Goal: Information Seeking & Learning: Learn about a topic

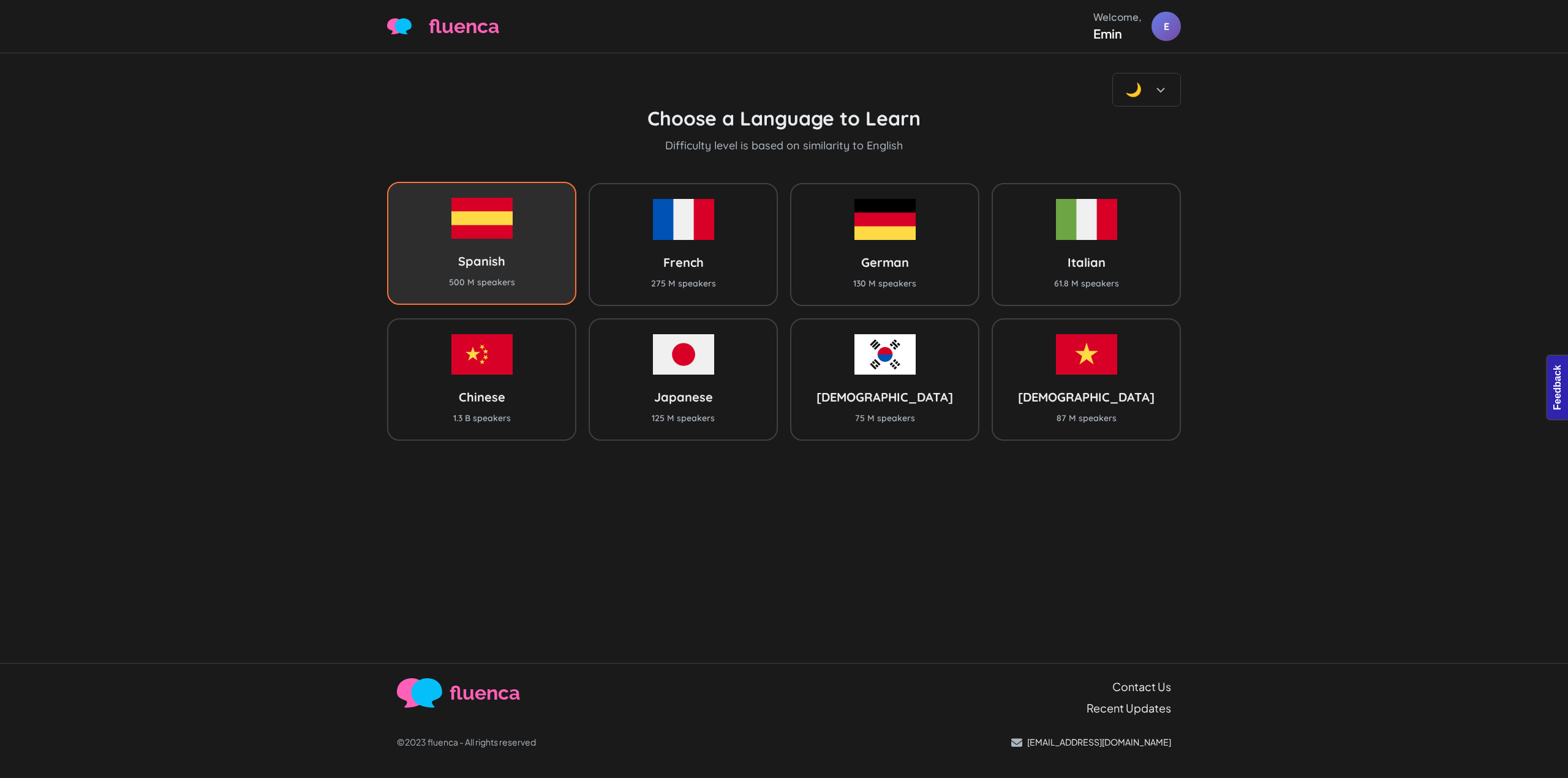
click at [543, 253] on div "Spanish 500 M speakers" at bounding box center [482, 243] width 189 height 123
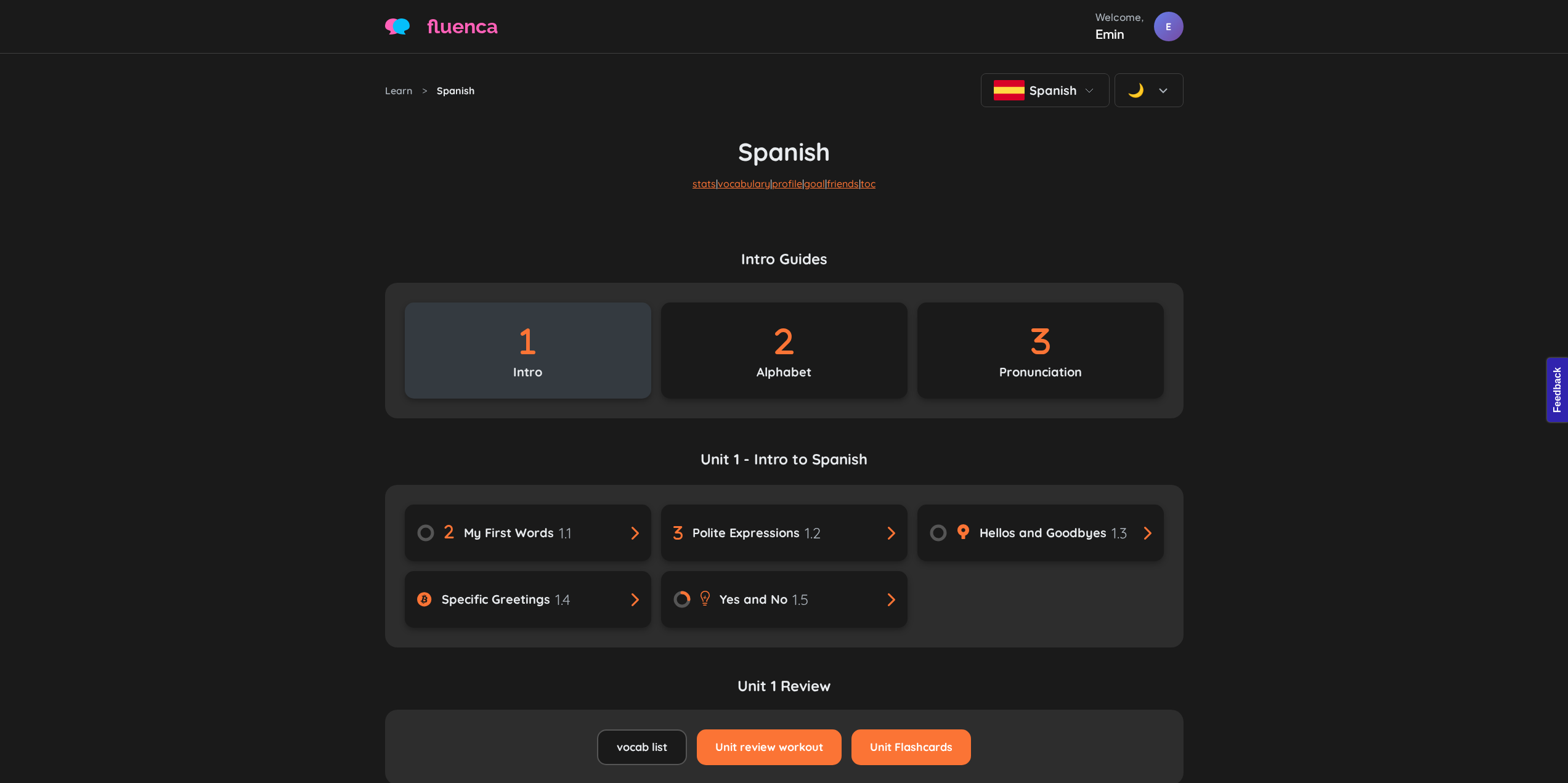
click at [560, 385] on div "Intro" at bounding box center [528, 350] width 247 height 96
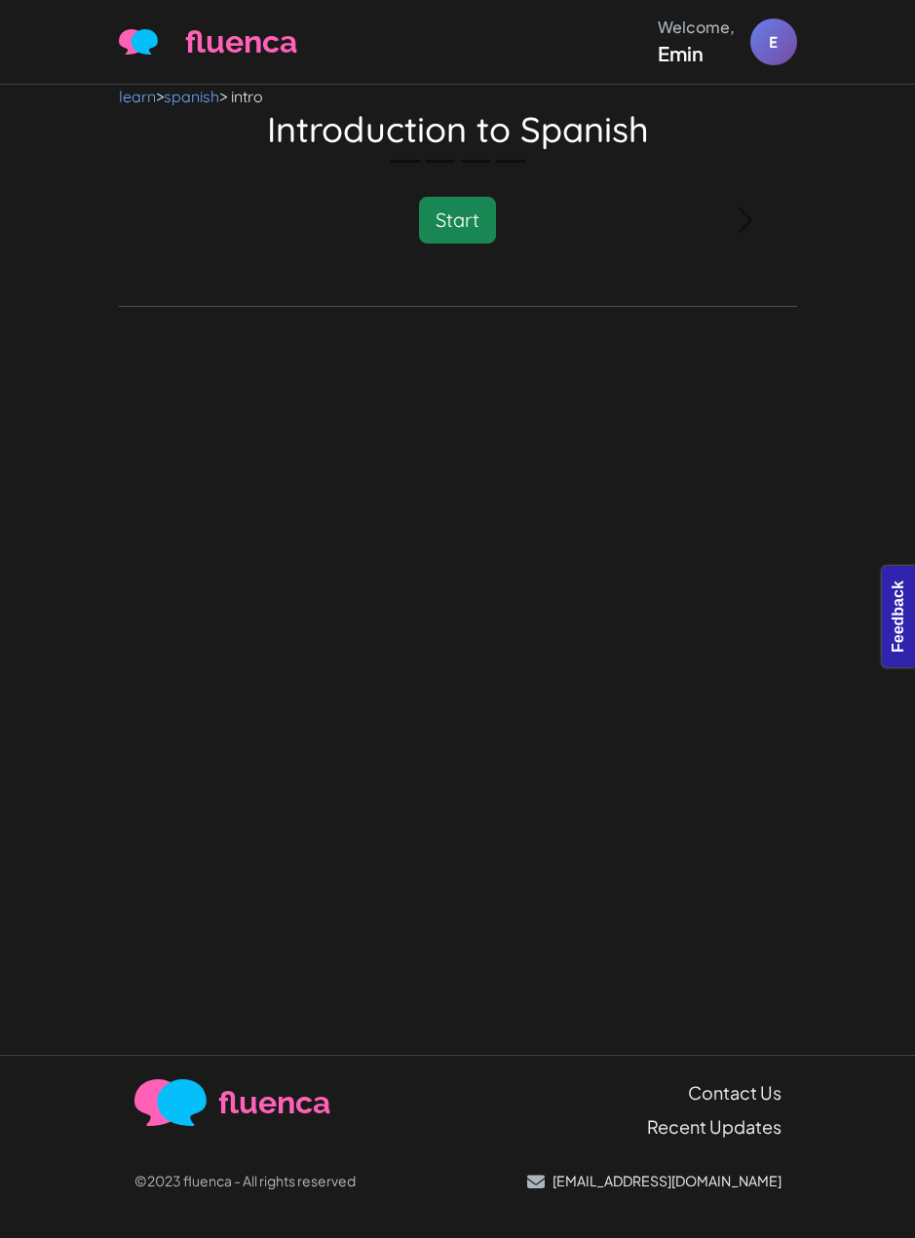
click at [701, 428] on div "learn > spanish > intro Introduction to Spanish Please Wait Study is loading...…" at bounding box center [457, 570] width 915 height 970
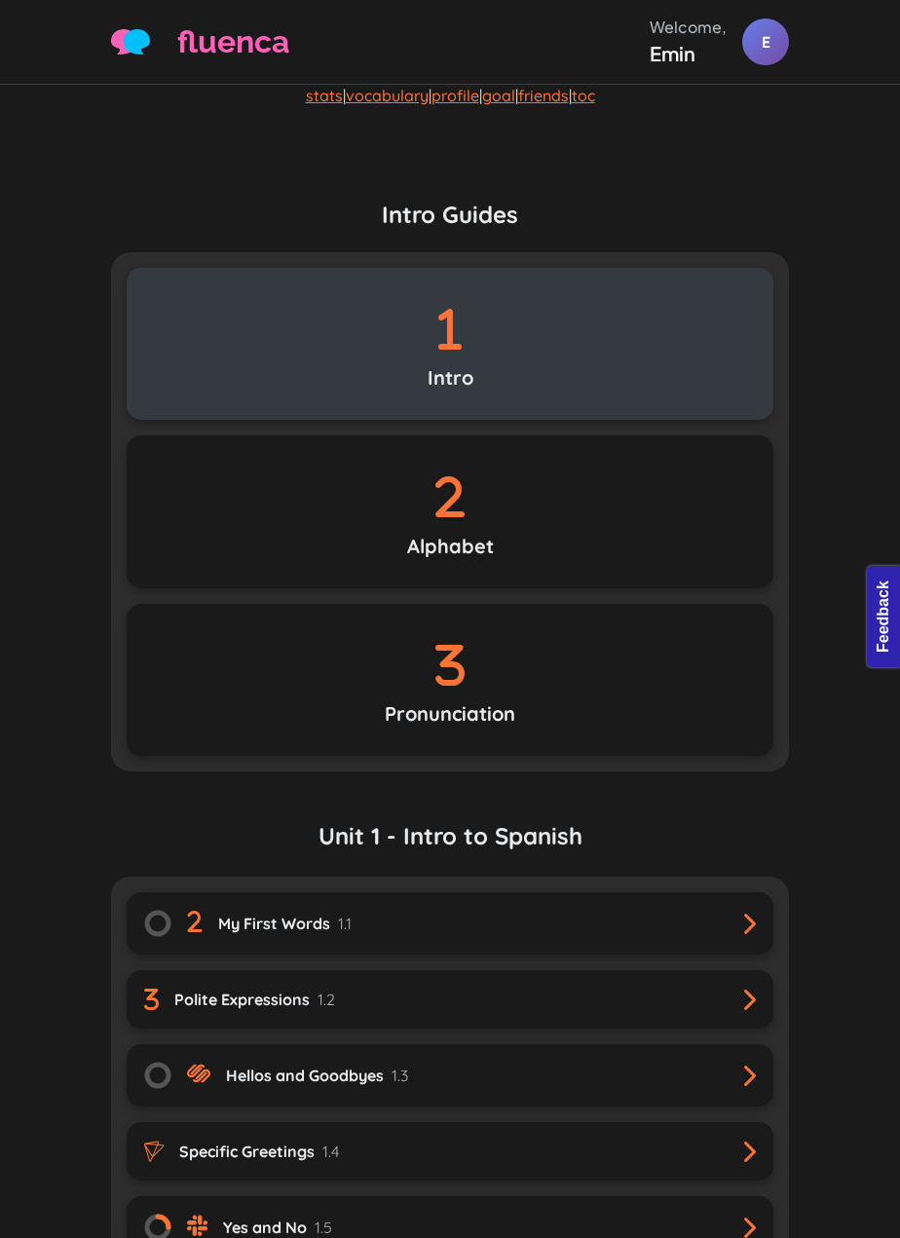
scroll to position [584, 0]
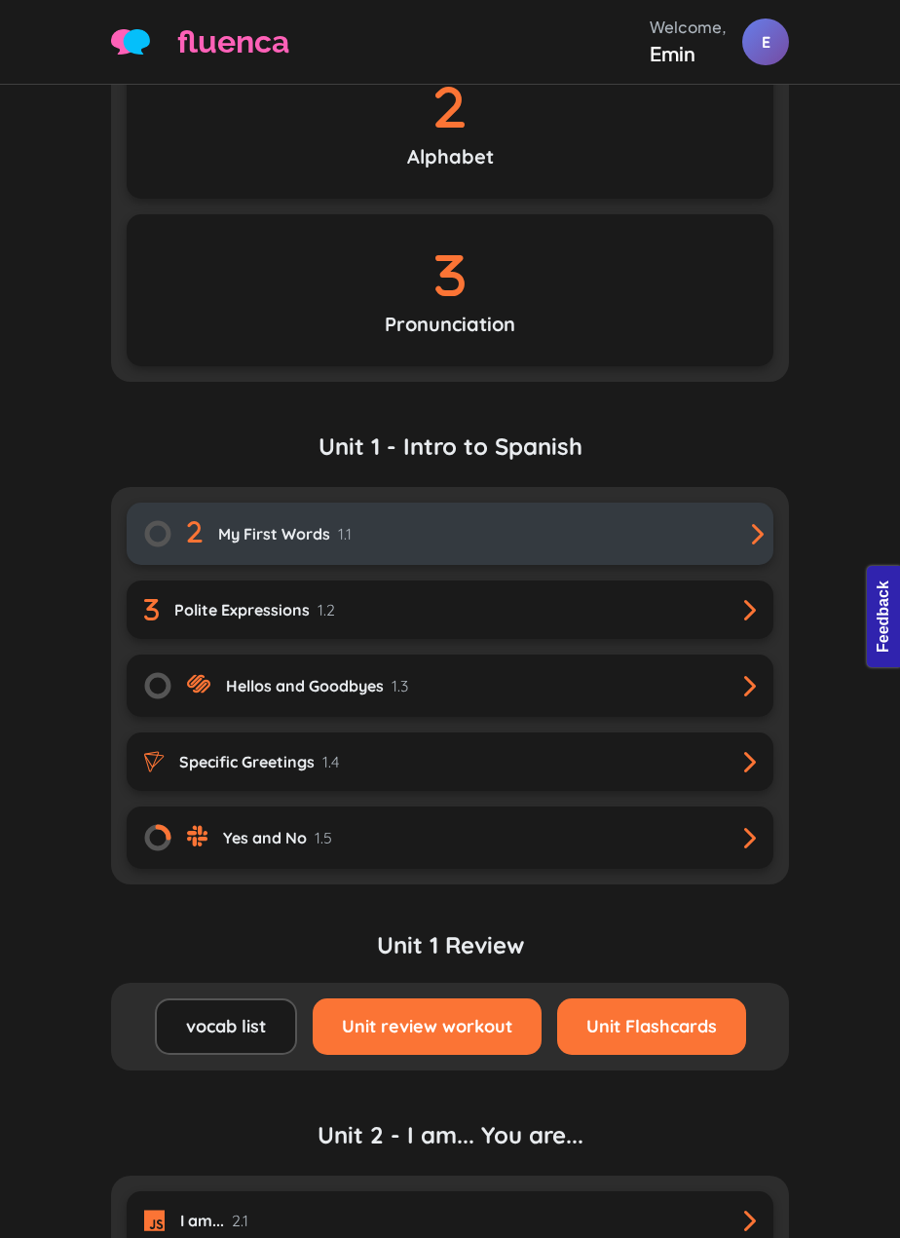
click at [285, 517] on link "My First Words 1.1" at bounding box center [450, 534] width 647 height 62
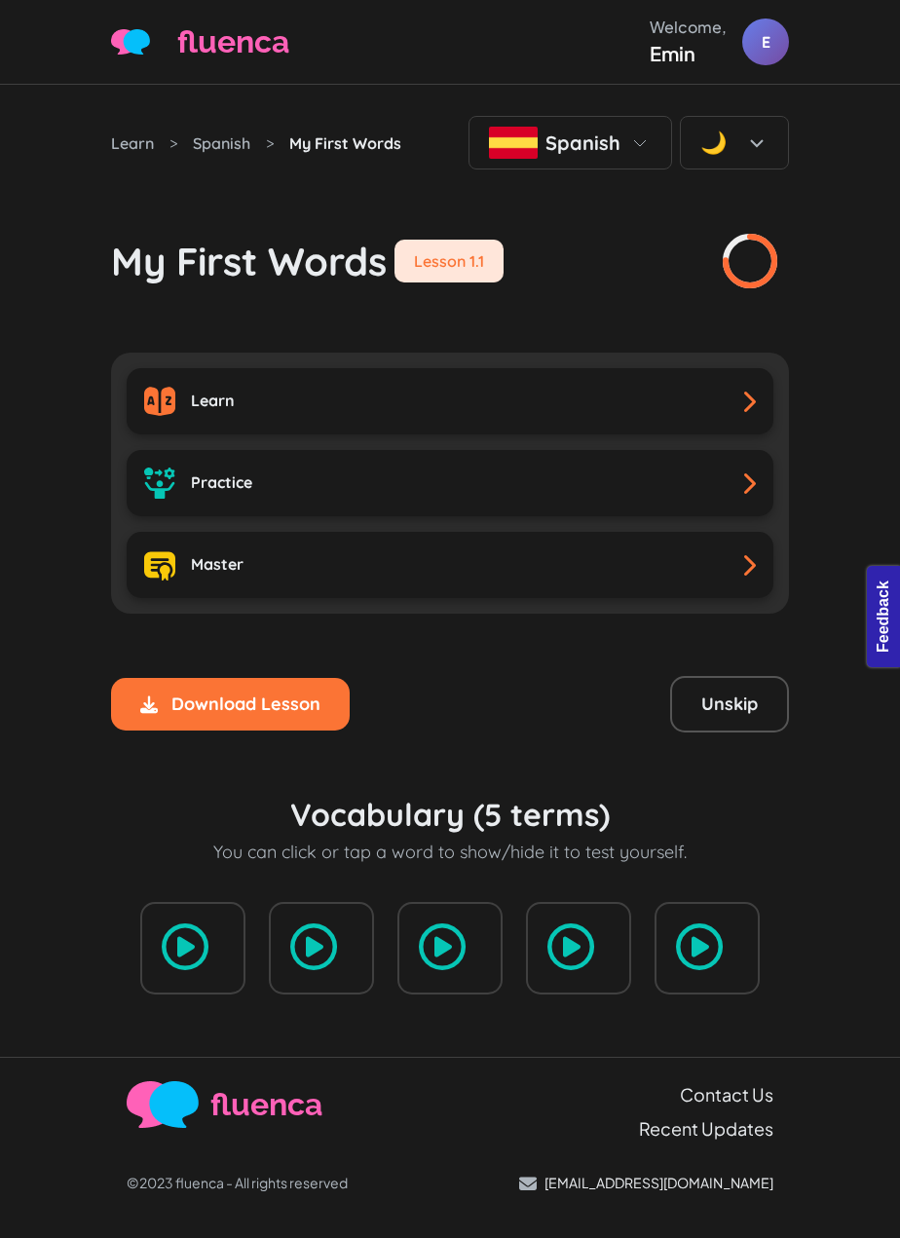
click at [782, 236] on div "My First Words Lesson 1.1" at bounding box center [450, 229] width 678 height 121
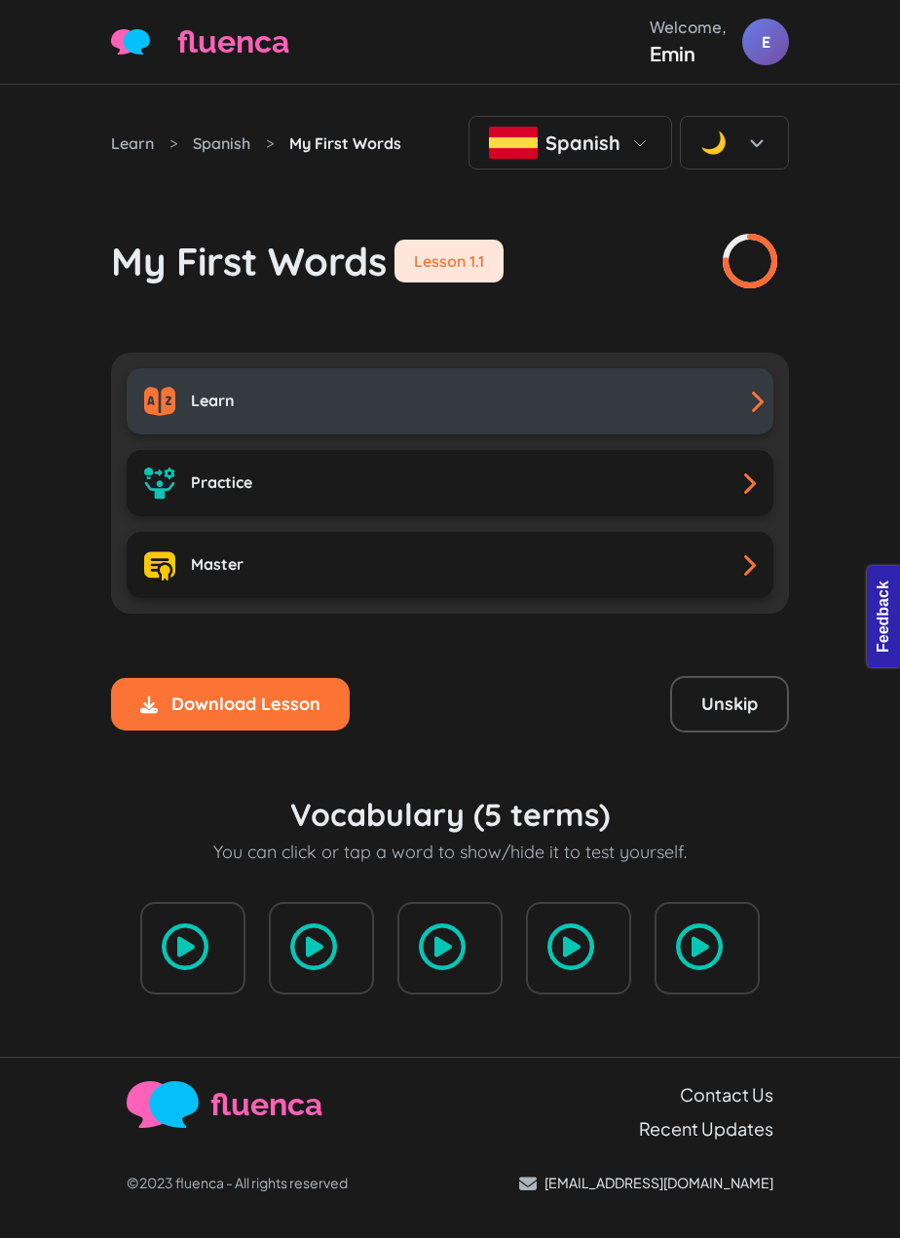
click at [372, 406] on div "Learn" at bounding box center [450, 401] width 612 height 31
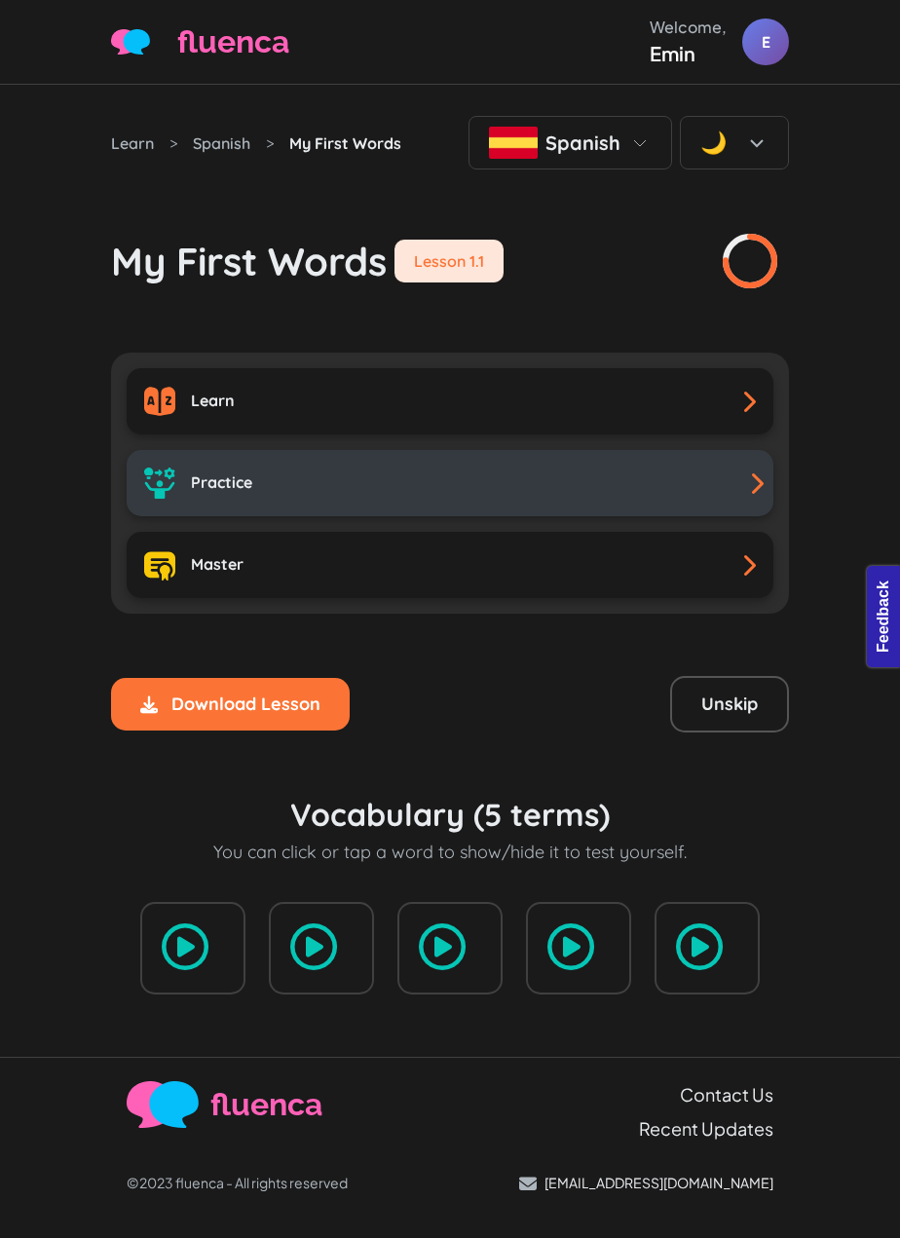
click at [284, 502] on link "Practice" at bounding box center [450, 483] width 647 height 66
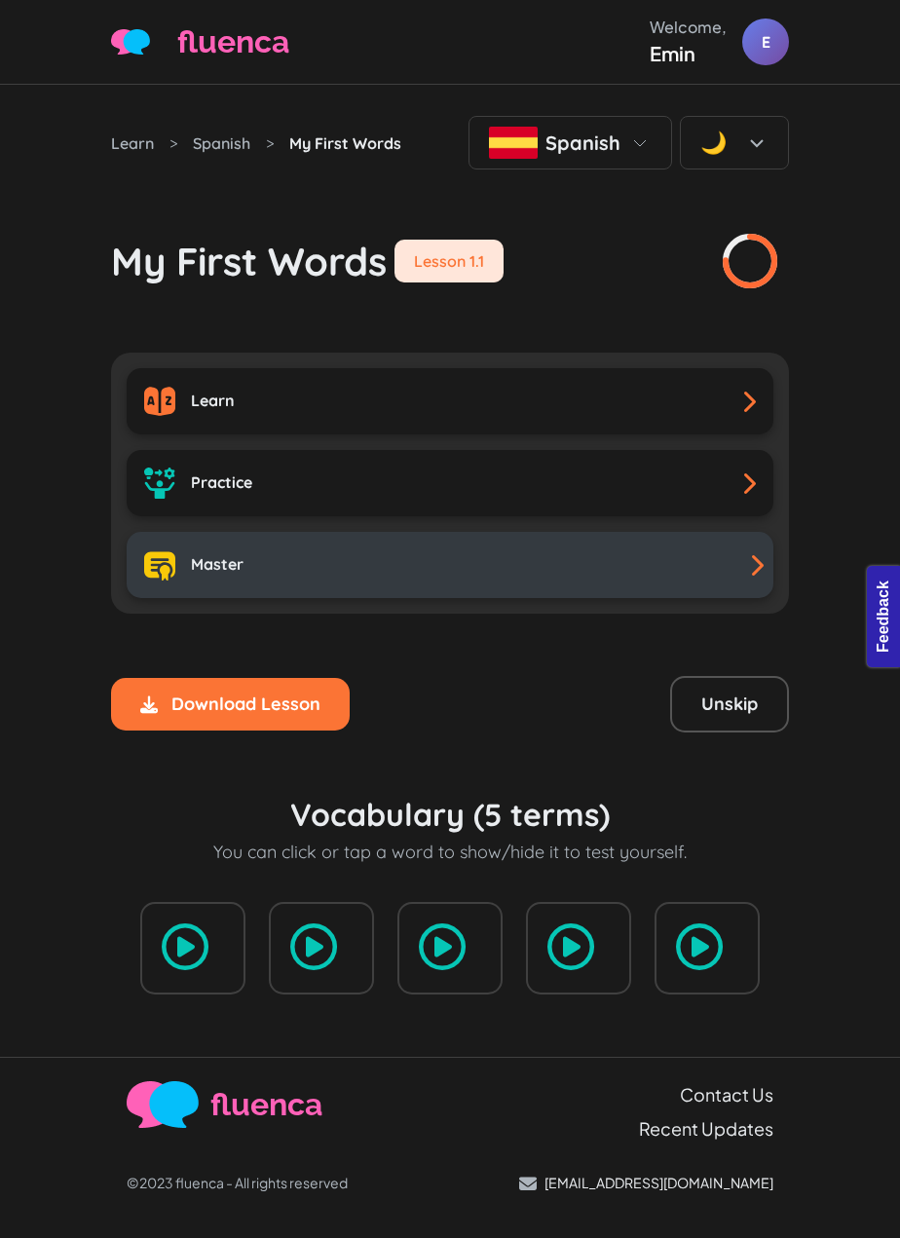
click at [383, 558] on div "Master" at bounding box center [450, 564] width 612 height 31
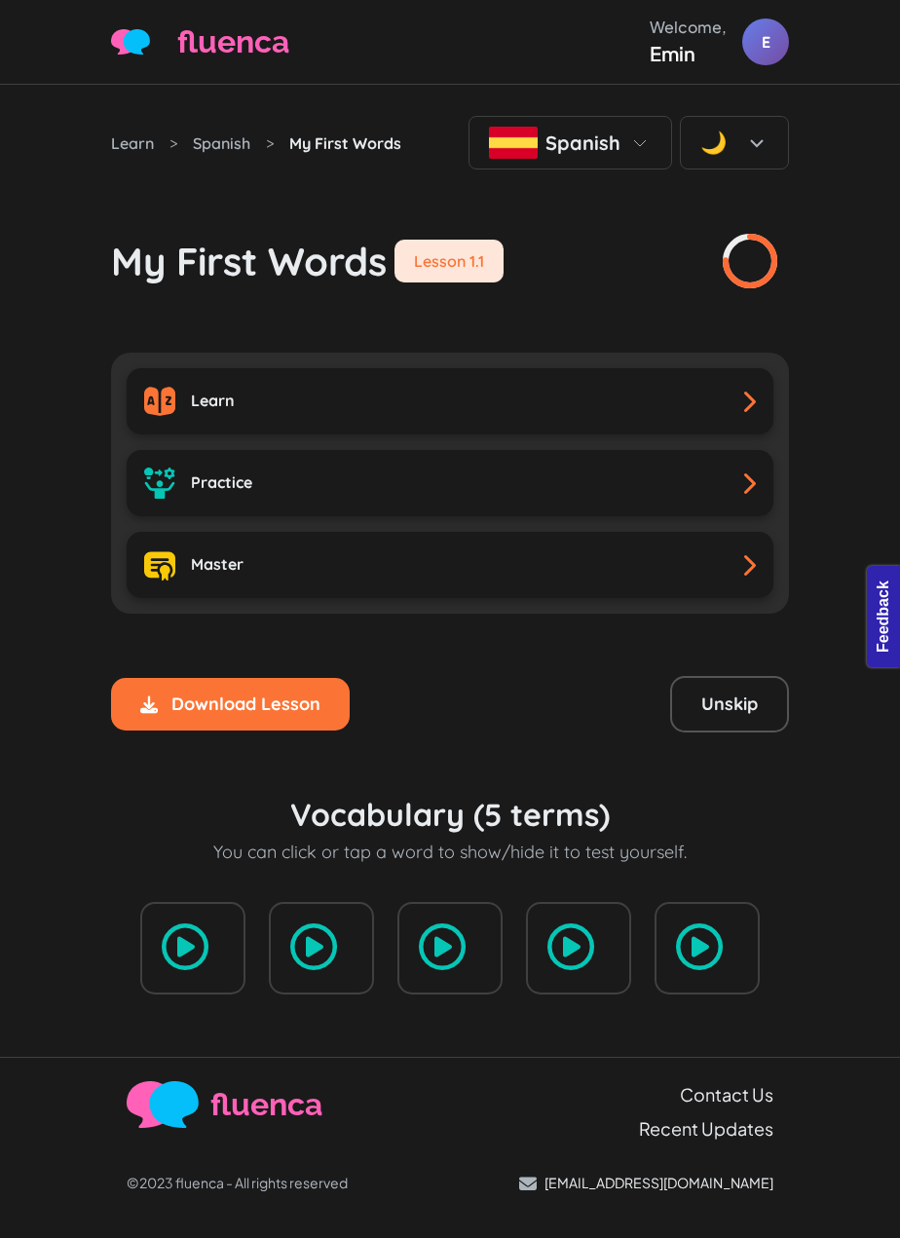
click at [445, 226] on div "My First Words Lesson 1.1" at bounding box center [450, 229] width 678 height 121
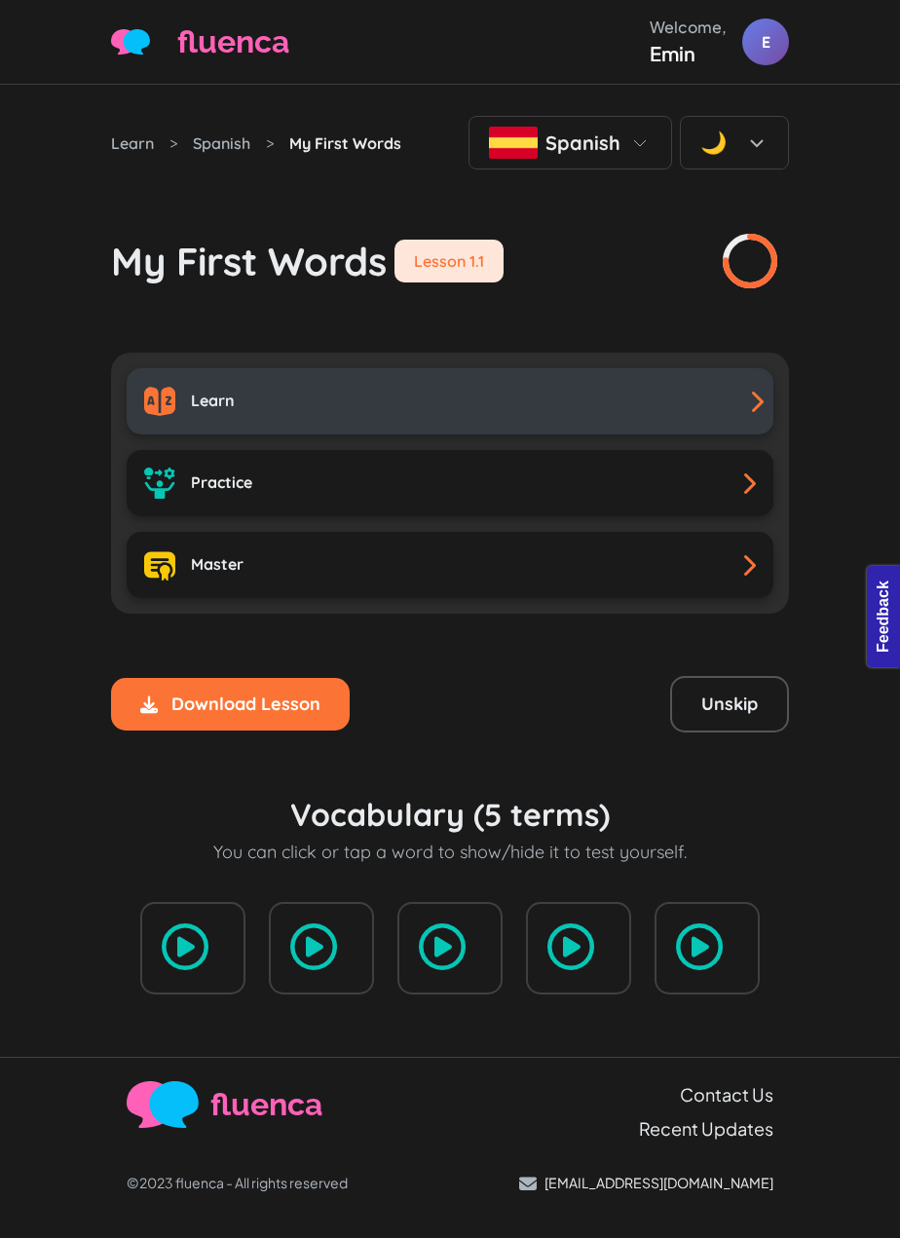
click at [391, 421] on link "Learn" at bounding box center [450, 401] width 647 height 66
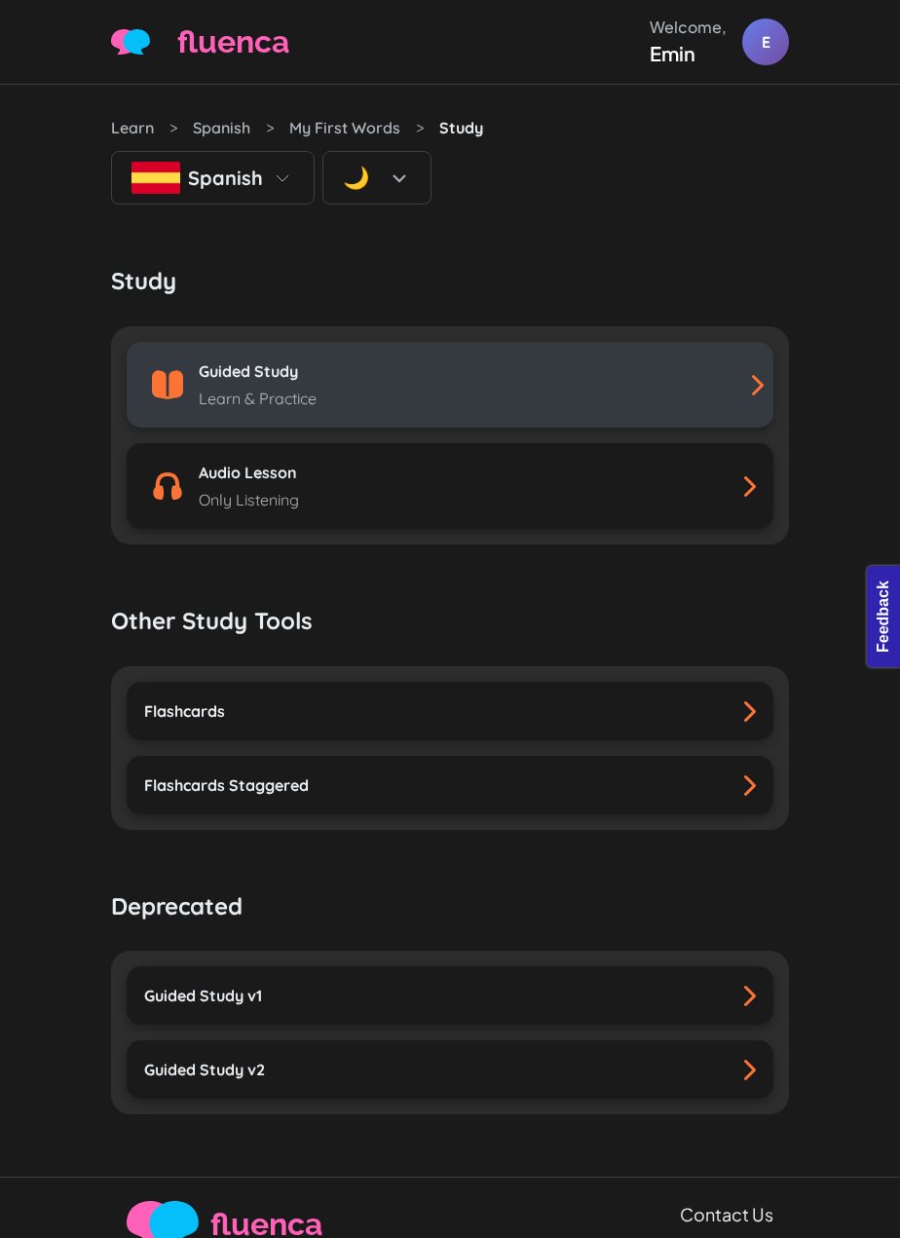
click at [419, 375] on div "Guided Study Learn & Practice" at bounding box center [450, 384] width 612 height 51
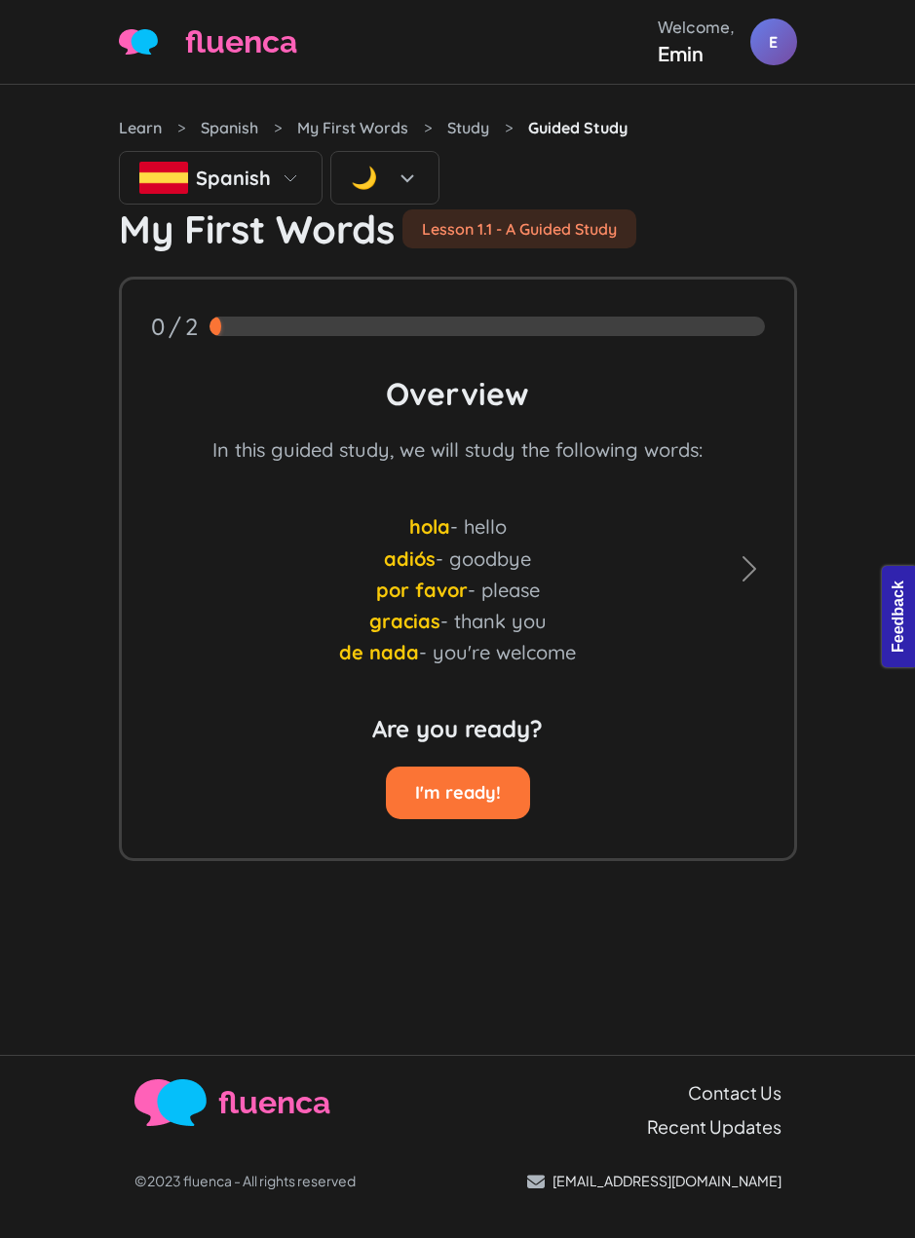
click at [886, 454] on div "Loading audio player... Audio Player Debugger Status Status: Ready paused: fals…" at bounding box center [457, 570] width 915 height 970
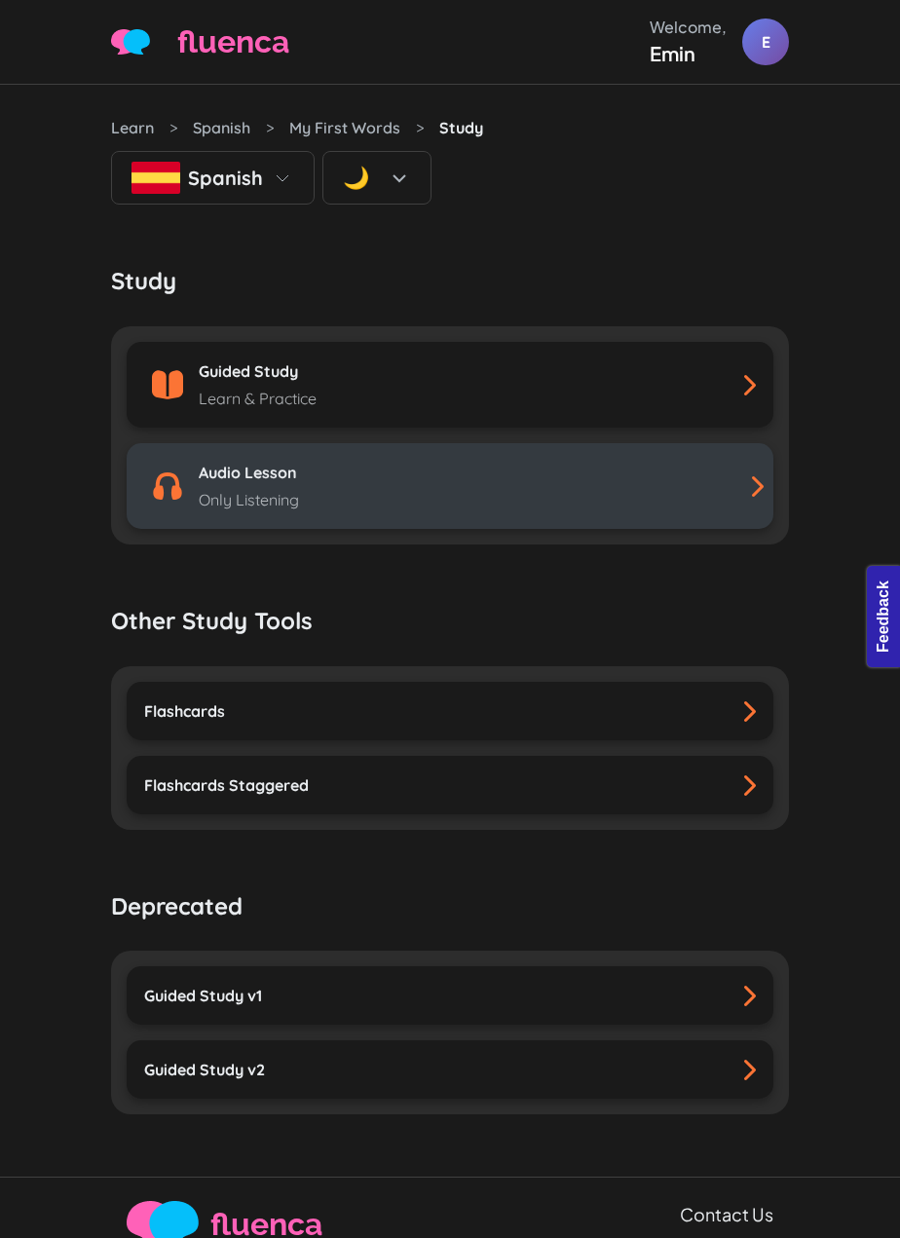
click at [326, 507] on div "Audio Lesson Only Listening" at bounding box center [450, 486] width 612 height 51
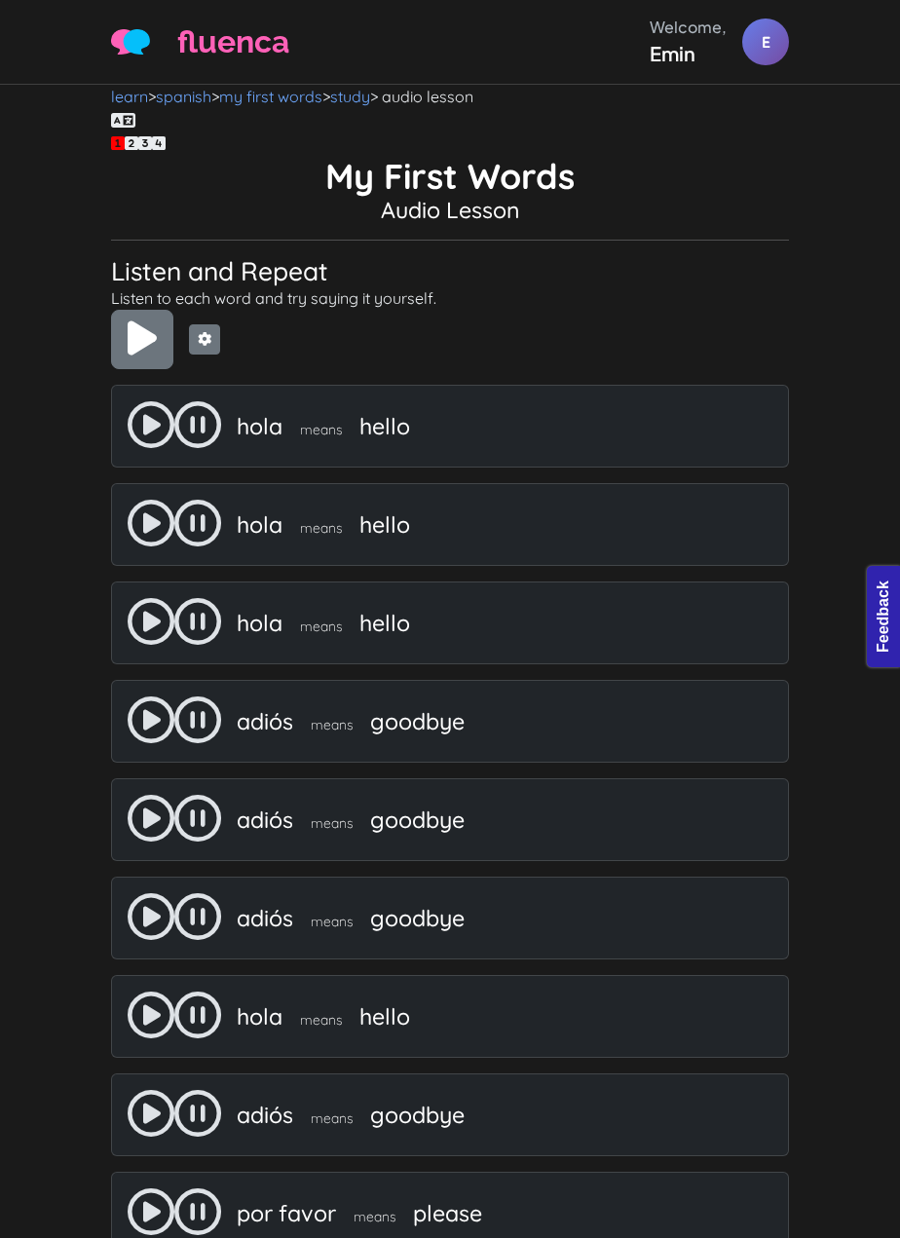
click at [762, 332] on div "Settings 0.68 0.8 0.92 Long delays:" at bounding box center [450, 339] width 678 height 59
click at [812, 280] on body "fluenca Welcome, Emin E Help Account" at bounding box center [450, 619] width 900 height 1238
drag, startPoint x: 576, startPoint y: 207, endPoint x: 352, endPoint y: 201, distance: 224.1
click at [352, 200] on h4 "Audio Lesson" at bounding box center [450, 210] width 678 height 27
copy h4 "Audio Lesson"
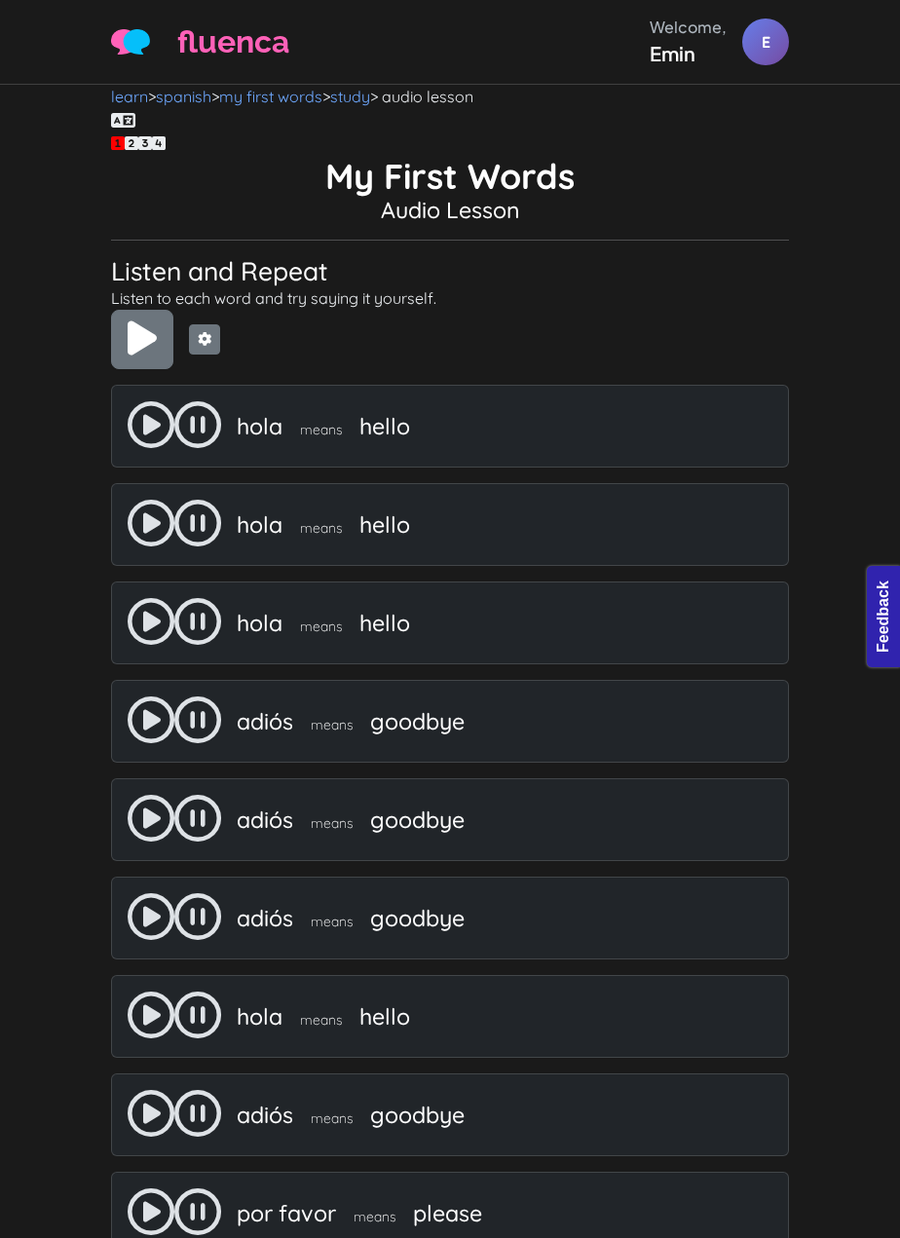
click at [635, 218] on h4 "Audio Lesson" at bounding box center [450, 210] width 678 height 27
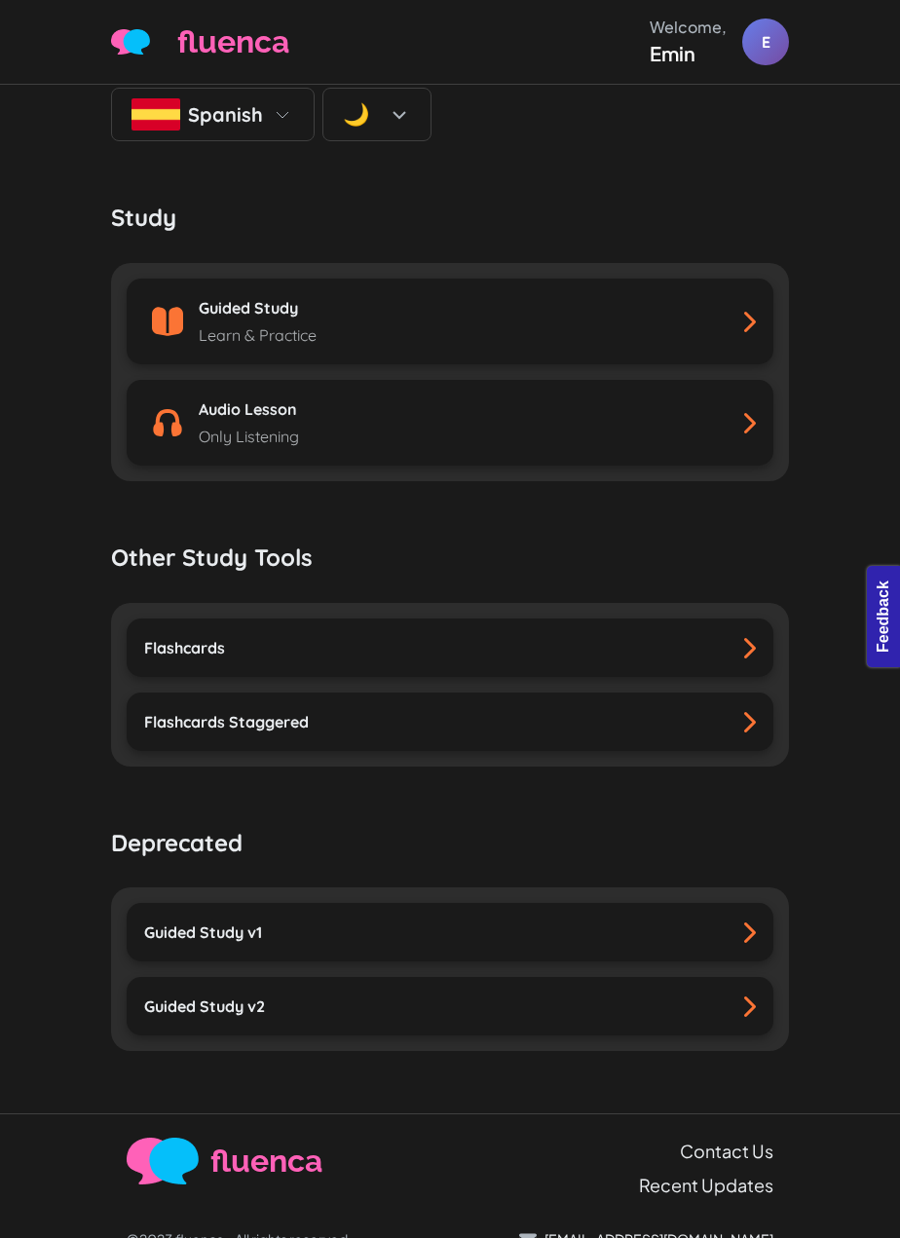
scroll to position [97, 0]
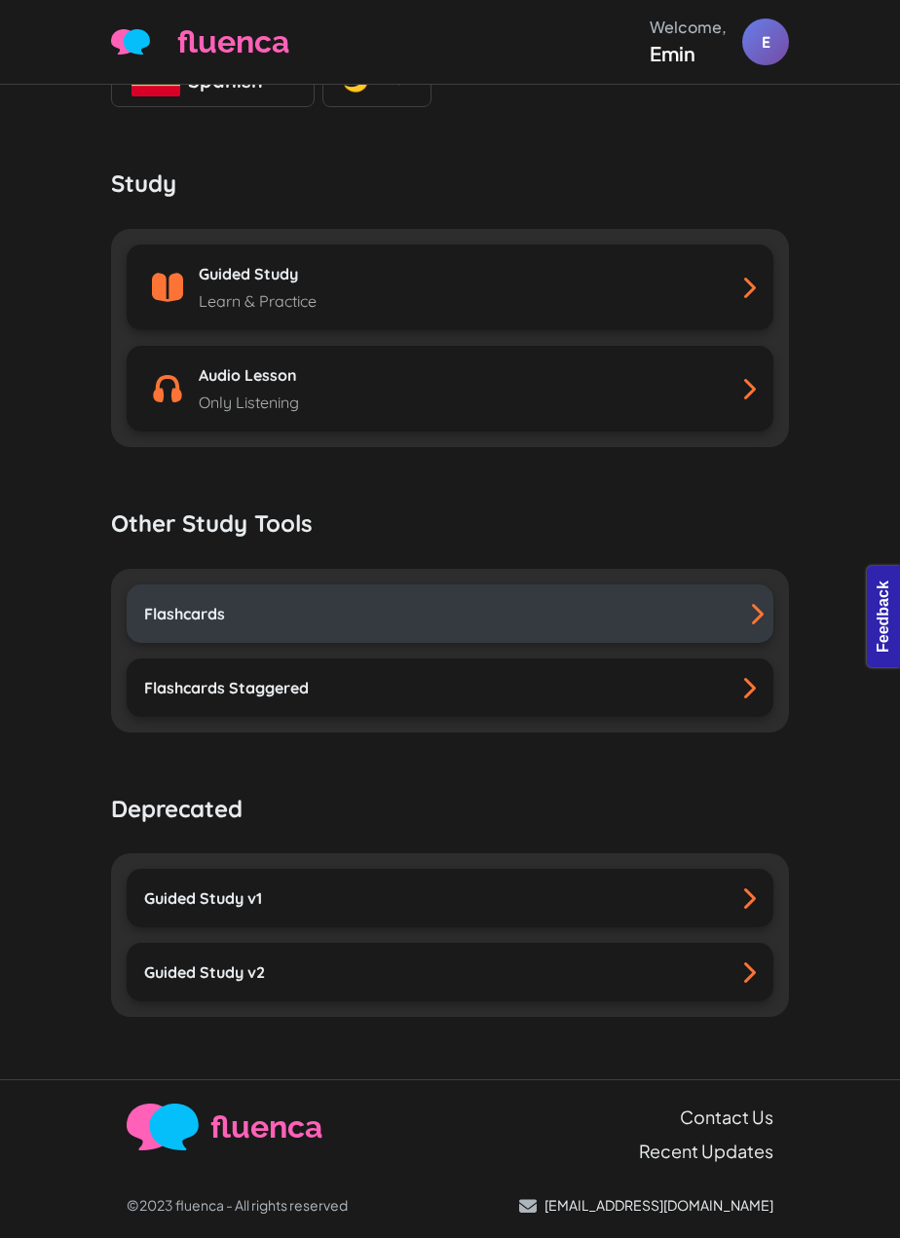
click at [403, 613] on div "Flashcards" at bounding box center [450, 613] width 612 height 23
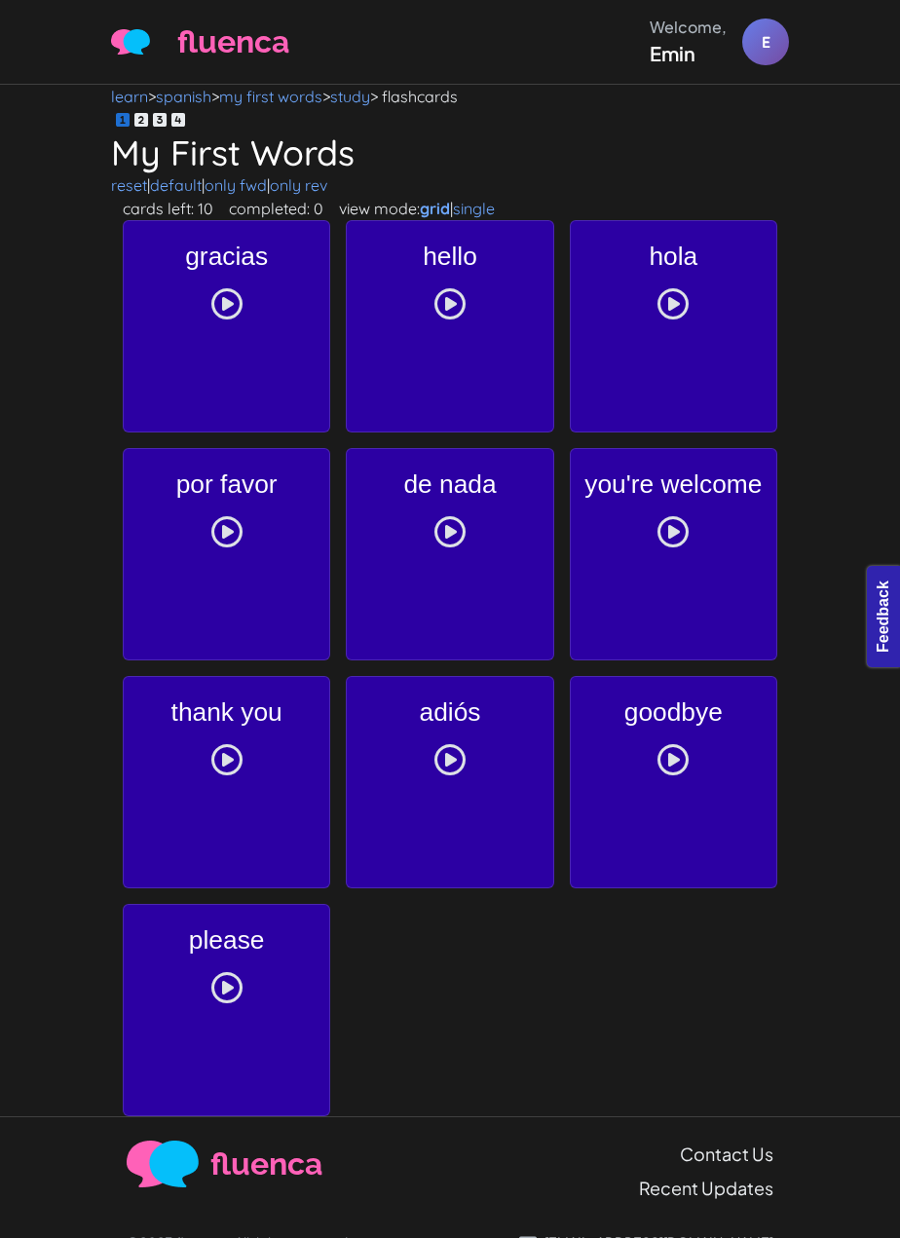
click at [516, 149] on h1 "My First Words" at bounding box center [450, 153] width 678 height 42
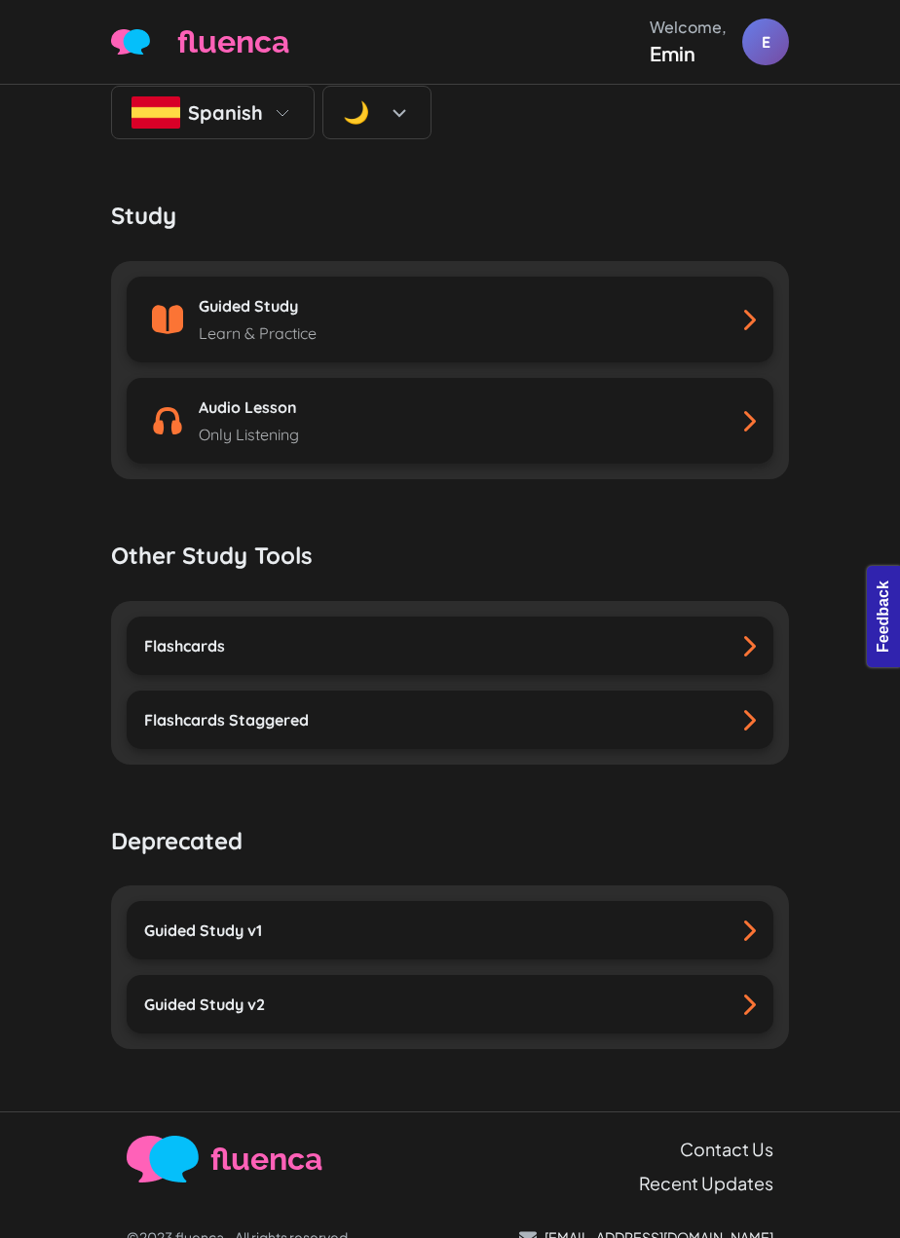
scroll to position [97, 0]
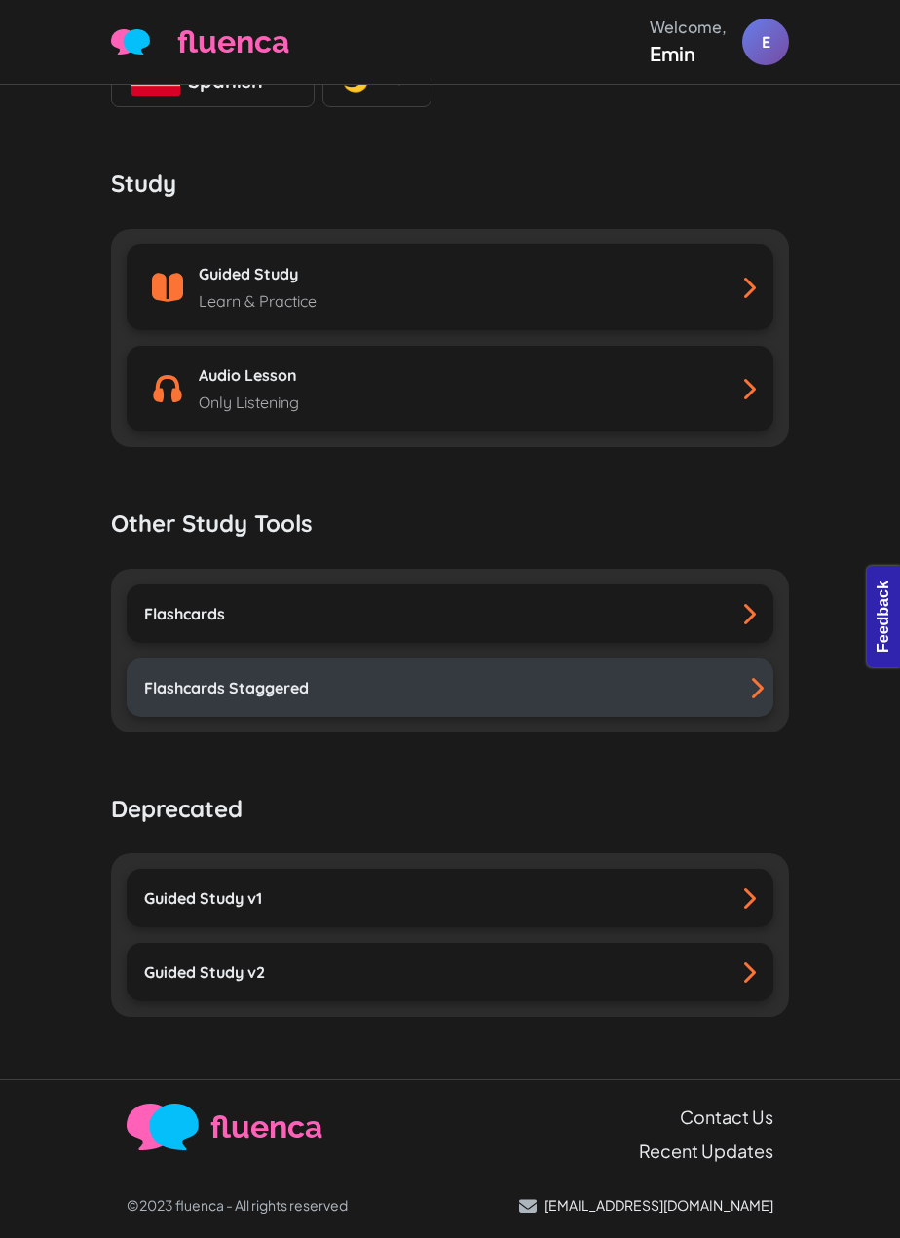
click at [485, 689] on div "Flashcards Staggered" at bounding box center [450, 687] width 612 height 23
